Goal: Transaction & Acquisition: Purchase product/service

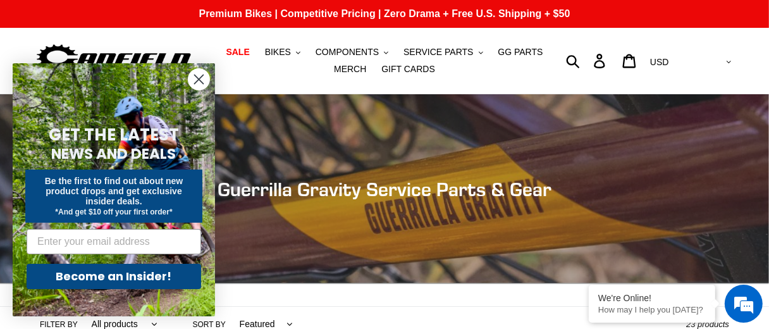
click at [196, 78] on circle "Close dialog" at bounding box center [199, 79] width 21 height 21
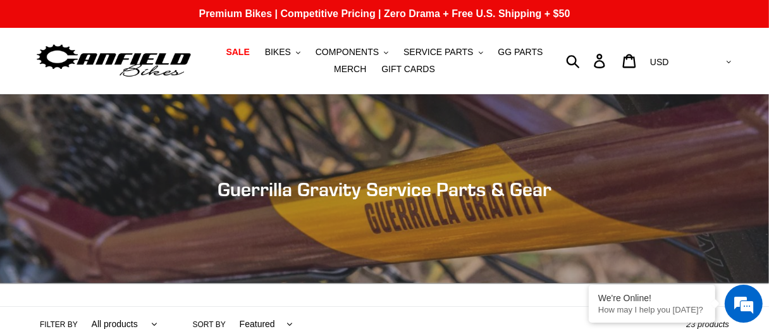
click at [170, 64] on img at bounding box center [114, 61] width 158 height 40
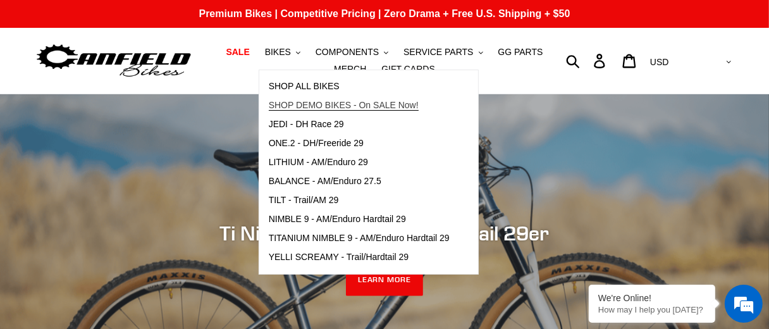
click at [381, 105] on span "SHOP DEMO BIKES - On SALE Now!" at bounding box center [344, 105] width 150 height 11
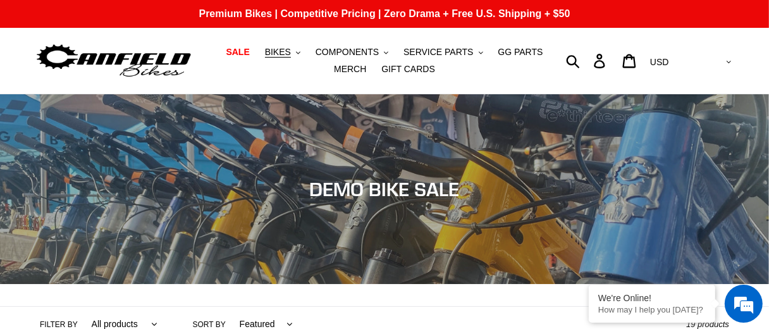
scroll to position [316, 0]
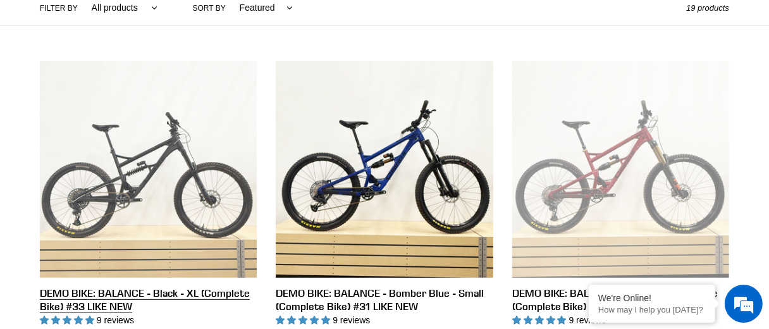
click at [109, 191] on link "DEMO BIKE: BALANCE - Black - XL (Complete Bike) #33 LIKE NEW" at bounding box center [148, 215] width 217 height 309
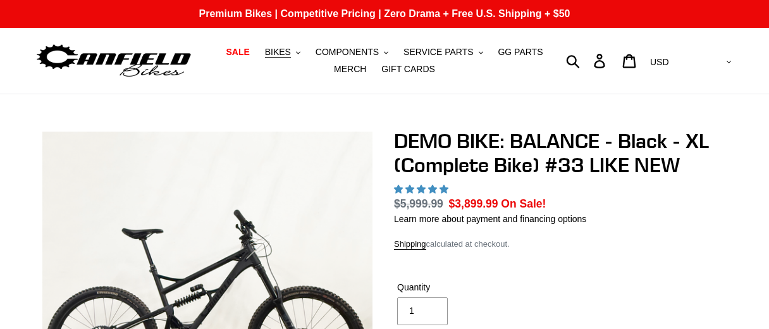
scroll to position [190, 0]
